Goal: Transaction & Acquisition: Purchase product/service

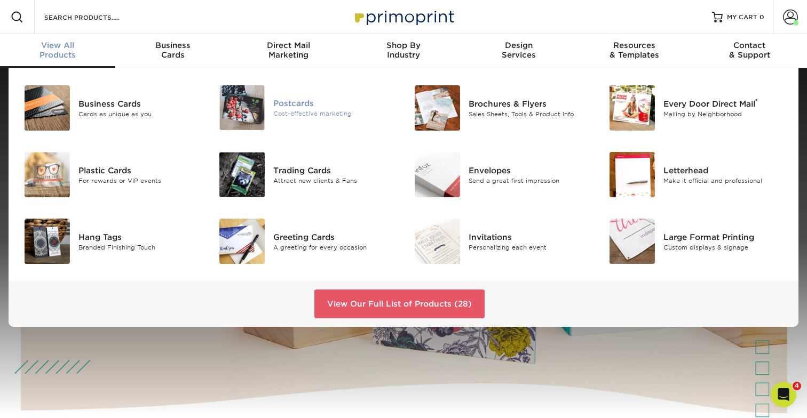
click at [300, 123] on div "Postcards Cost-effective marketing" at bounding box center [338, 107] width 130 height 45
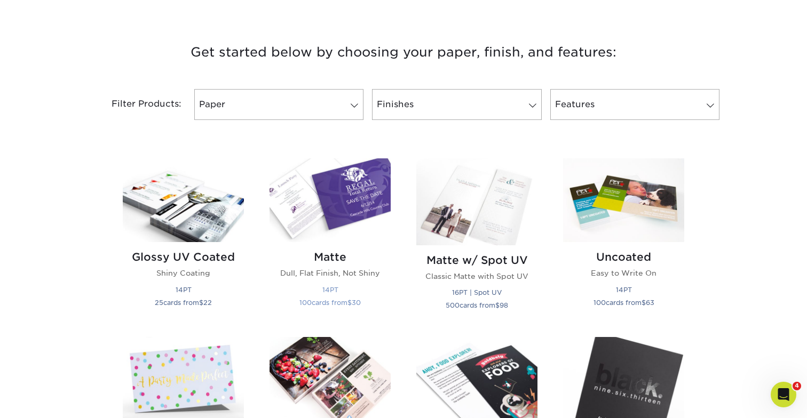
scroll to position [393, 0]
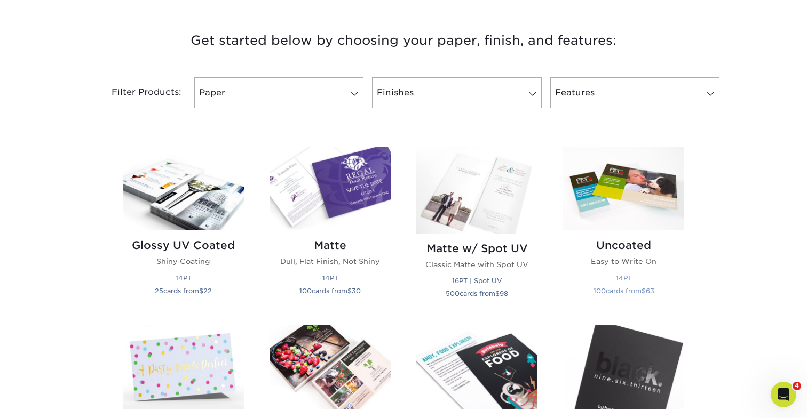
click at [625, 184] on img at bounding box center [623, 189] width 121 height 84
click at [307, 203] on img at bounding box center [329, 189] width 121 height 84
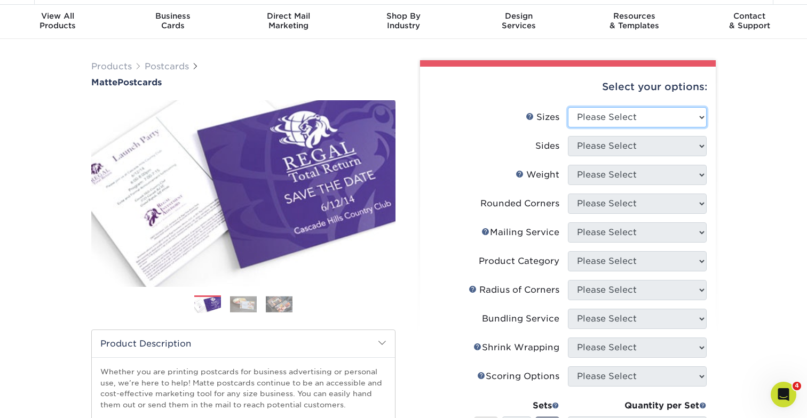
select select "4.00x6.00"
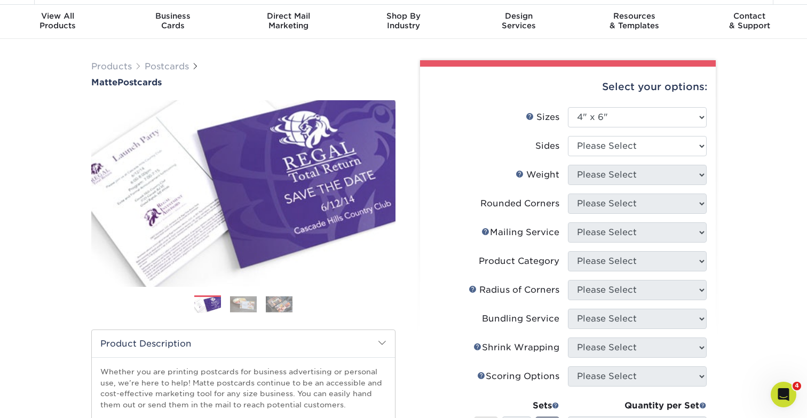
click at [598, 134] on li "Sizes Help Sizes Please Select 1.5" x 7" 2" x 4" 2" x 6" 2" x 7" 2" x 8" 2.12" …" at bounding box center [567, 121] width 277 height 29
select select "32d3c223-f82c-492b-b915-ba065a00862f"
select select "16PT"
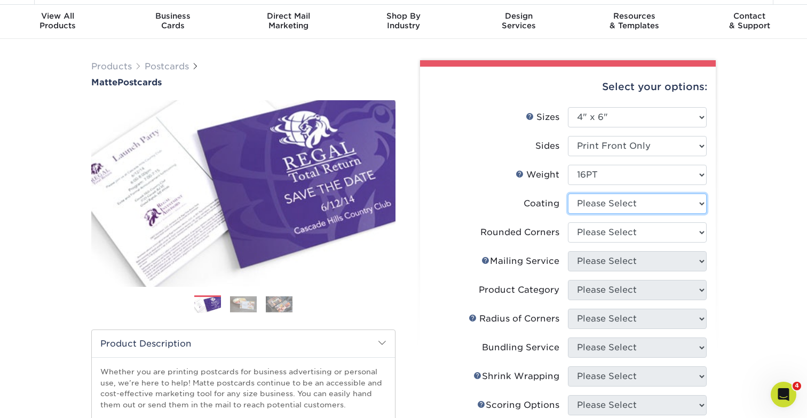
select select "121bb7b5-3b4d-429f-bd8d-bbf80e953313"
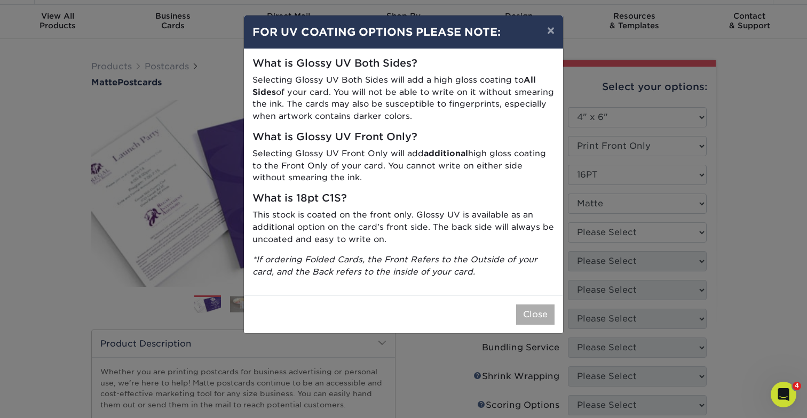
click at [534, 308] on button "Close" at bounding box center [535, 315] width 38 height 20
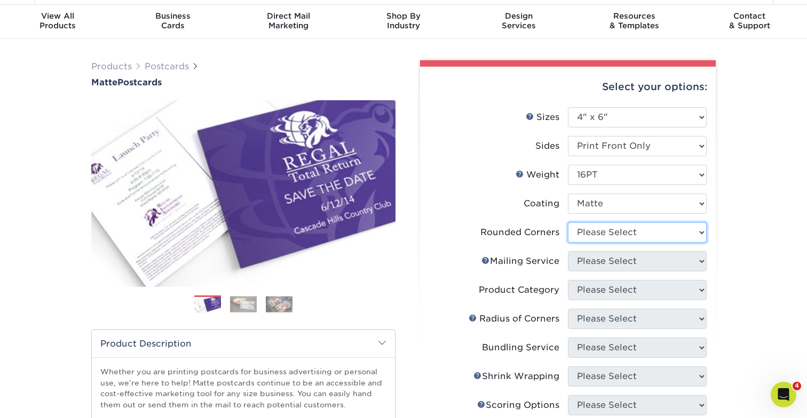
select select "0"
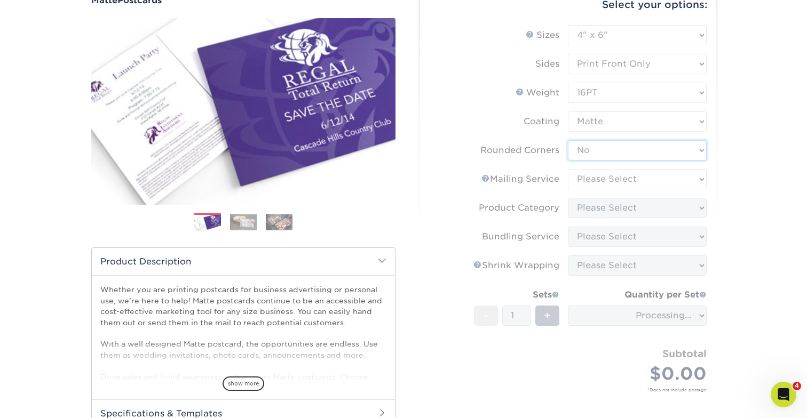
scroll to position [112, 0]
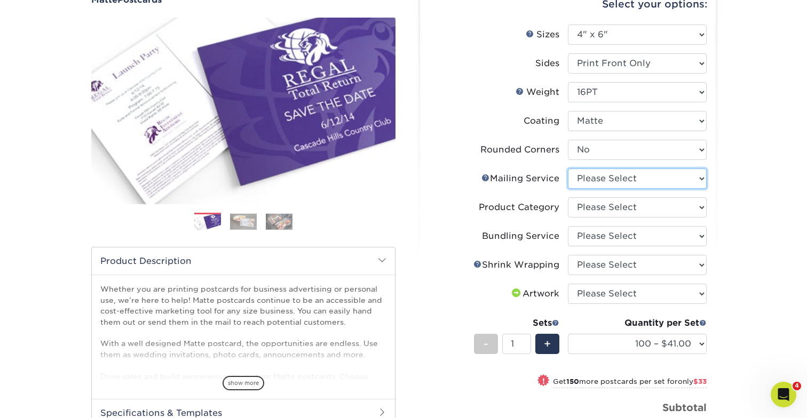
select select "3e5e9bdd-d78a-4c28-a41d-fe1407925ca6"
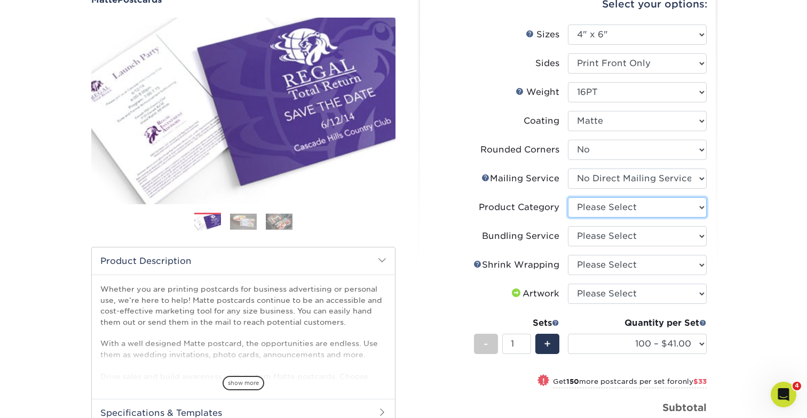
select select "9b7272e0-d6c8-4c3c-8e97-d3a1bcdab858"
select select "58689abb-25c0-461c-a4c3-a80b627d6649"
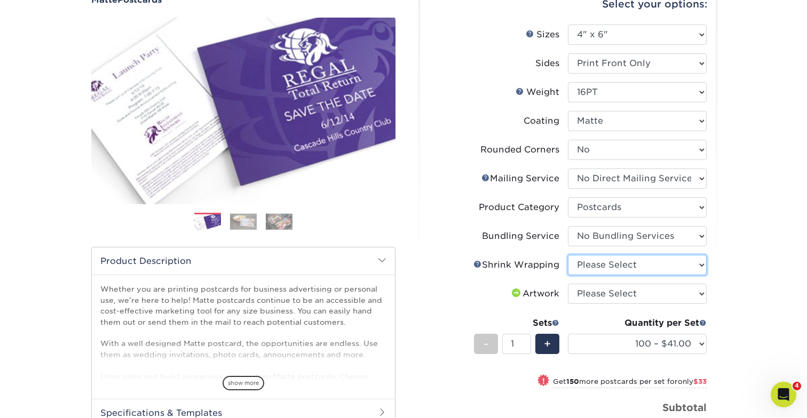
select select "c8749376-e7da-41d0-b3dc-647faf84d907"
select select "upload"
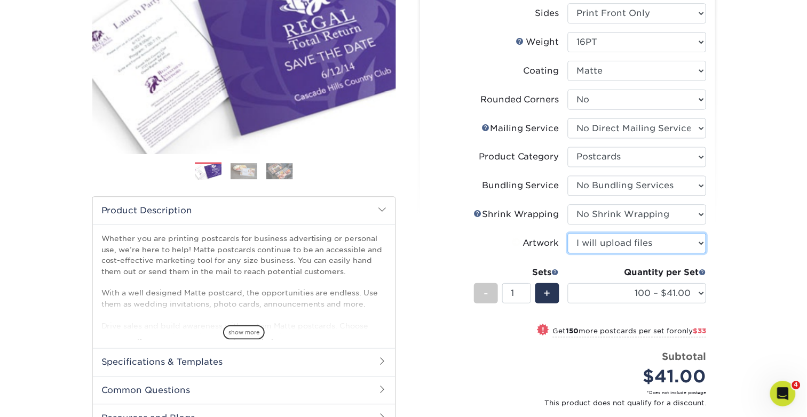
scroll to position [188, 0]
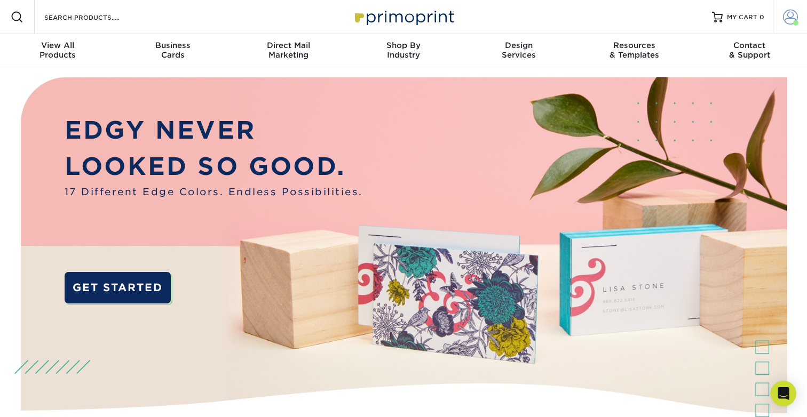
click at [790, 15] on span at bounding box center [790, 17] width 15 height 15
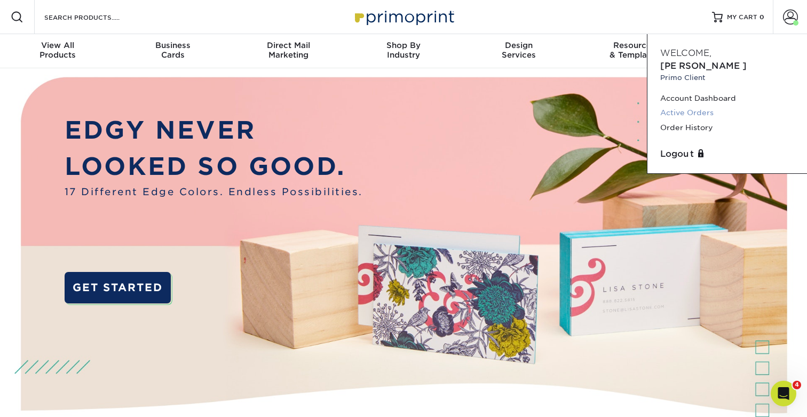
click at [704, 106] on link "Active Orders" at bounding box center [727, 113] width 134 height 14
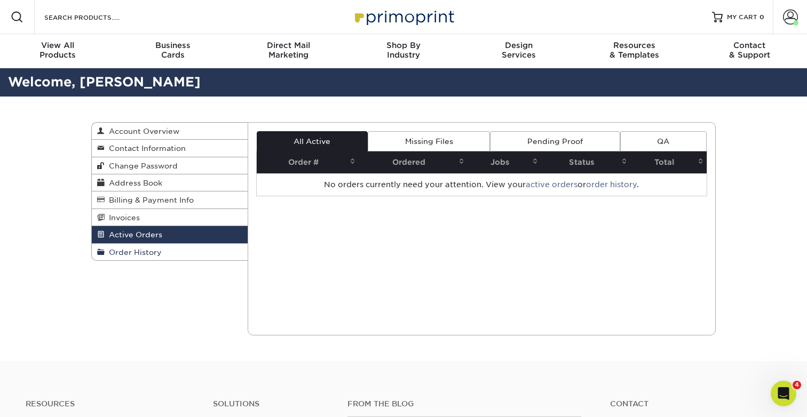
click at [112, 256] on link "Order History" at bounding box center [170, 252] width 156 height 17
